Goal: Information Seeking & Learning: Learn about a topic

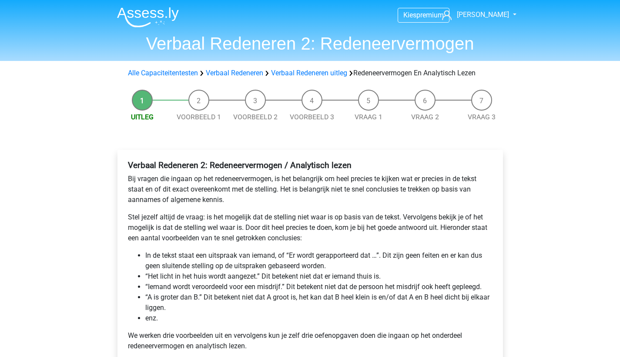
scroll to position [72, 0]
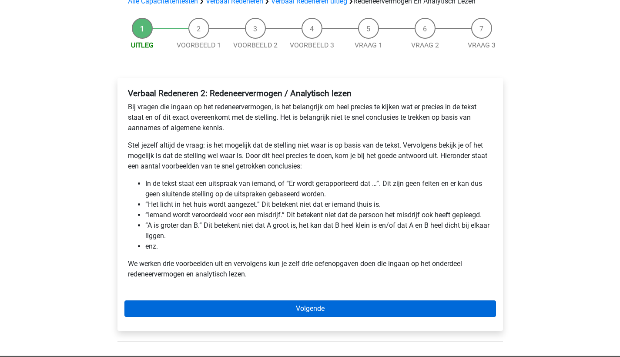
click at [235, 303] on link "Volgende" at bounding box center [311, 308] width 372 height 17
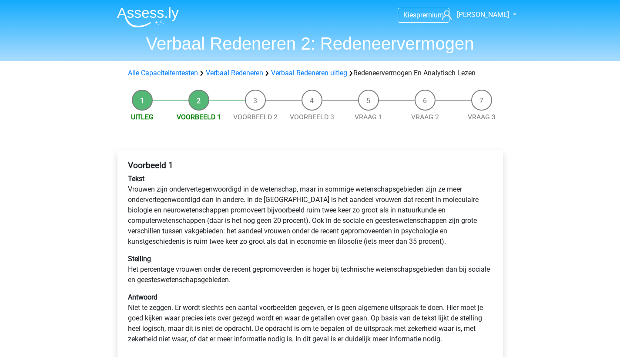
scroll to position [70, 0]
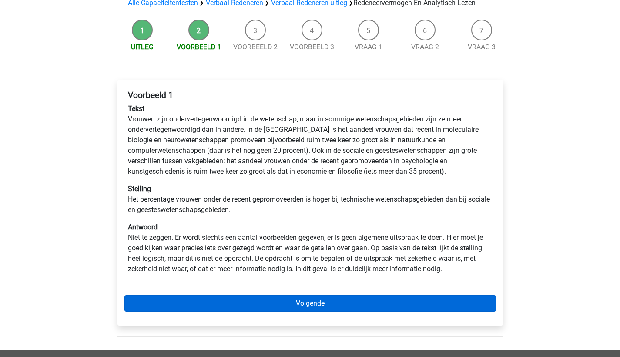
click at [178, 302] on link "Volgende" at bounding box center [311, 303] width 372 height 17
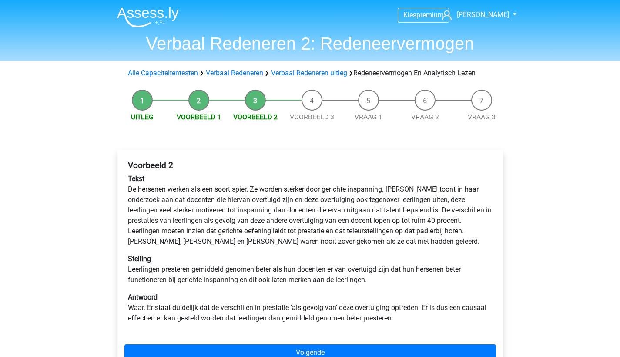
scroll to position [67, 0]
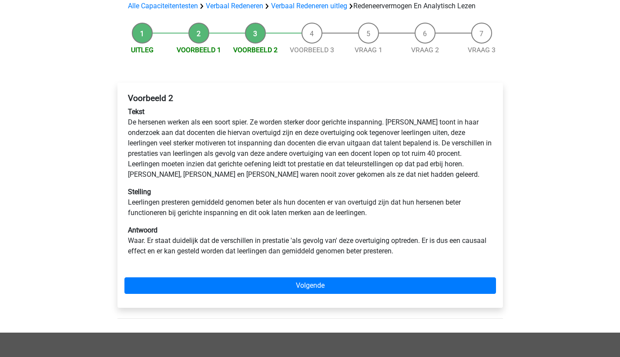
click at [180, 296] on div "Voorbeeld 2 Tekst De hersenen werken als een soort spier. Ze worden sterker doo…" at bounding box center [311, 195] width 386 height 225
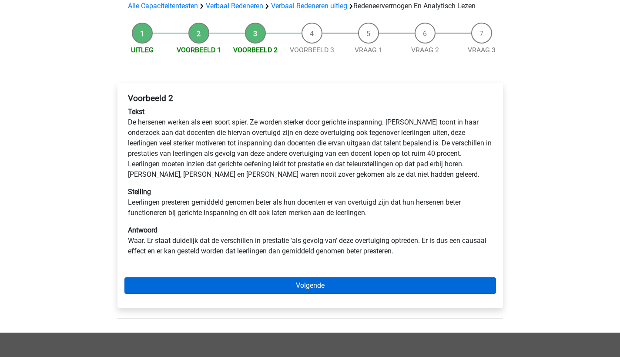
click at [185, 283] on link "Volgende" at bounding box center [311, 285] width 372 height 17
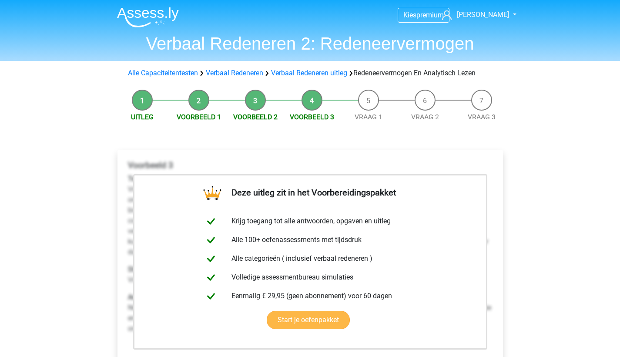
scroll to position [64, 0]
